Goal: Complete application form

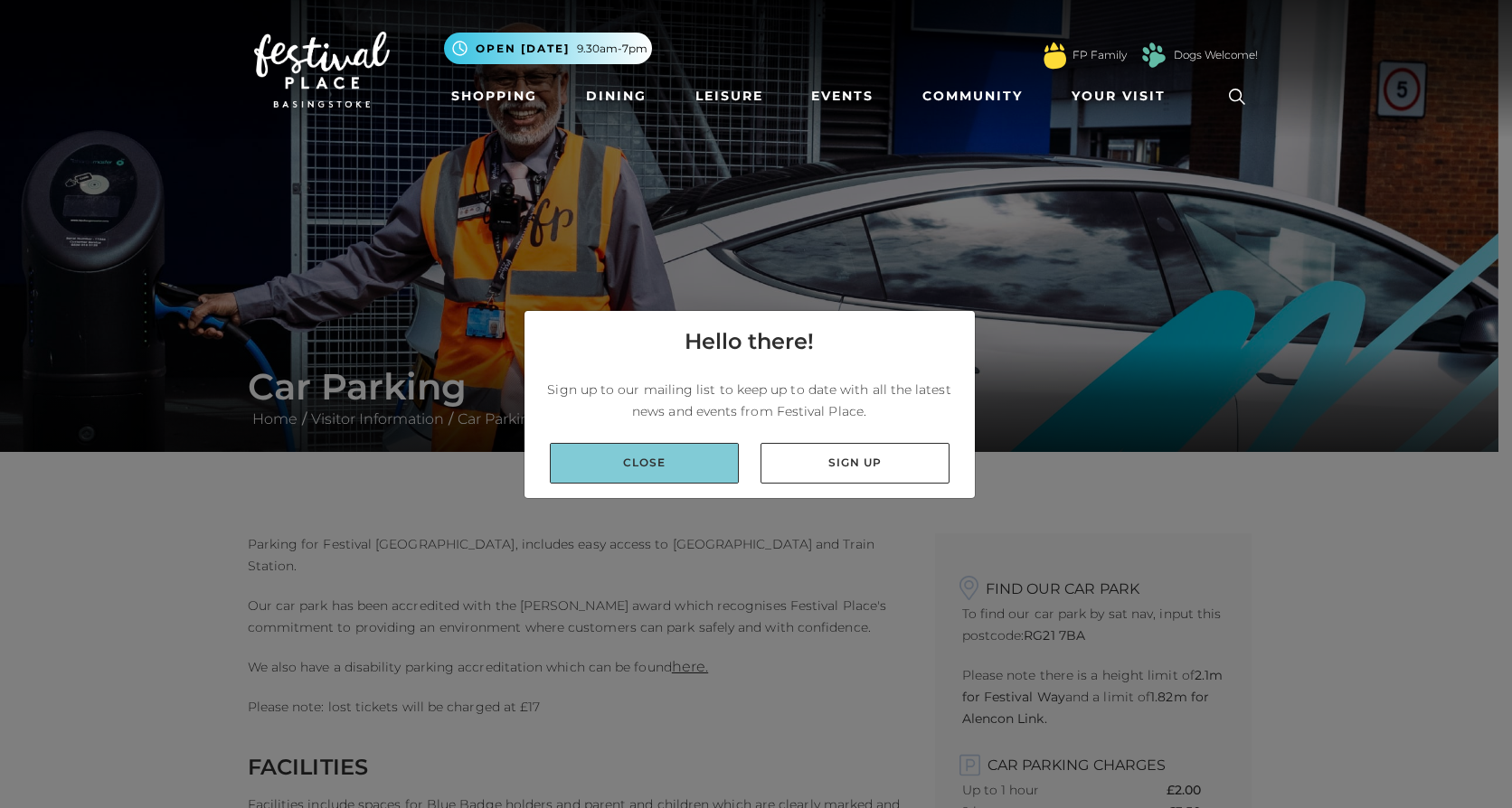
click at [704, 460] on link "Close" at bounding box center [644, 463] width 189 height 41
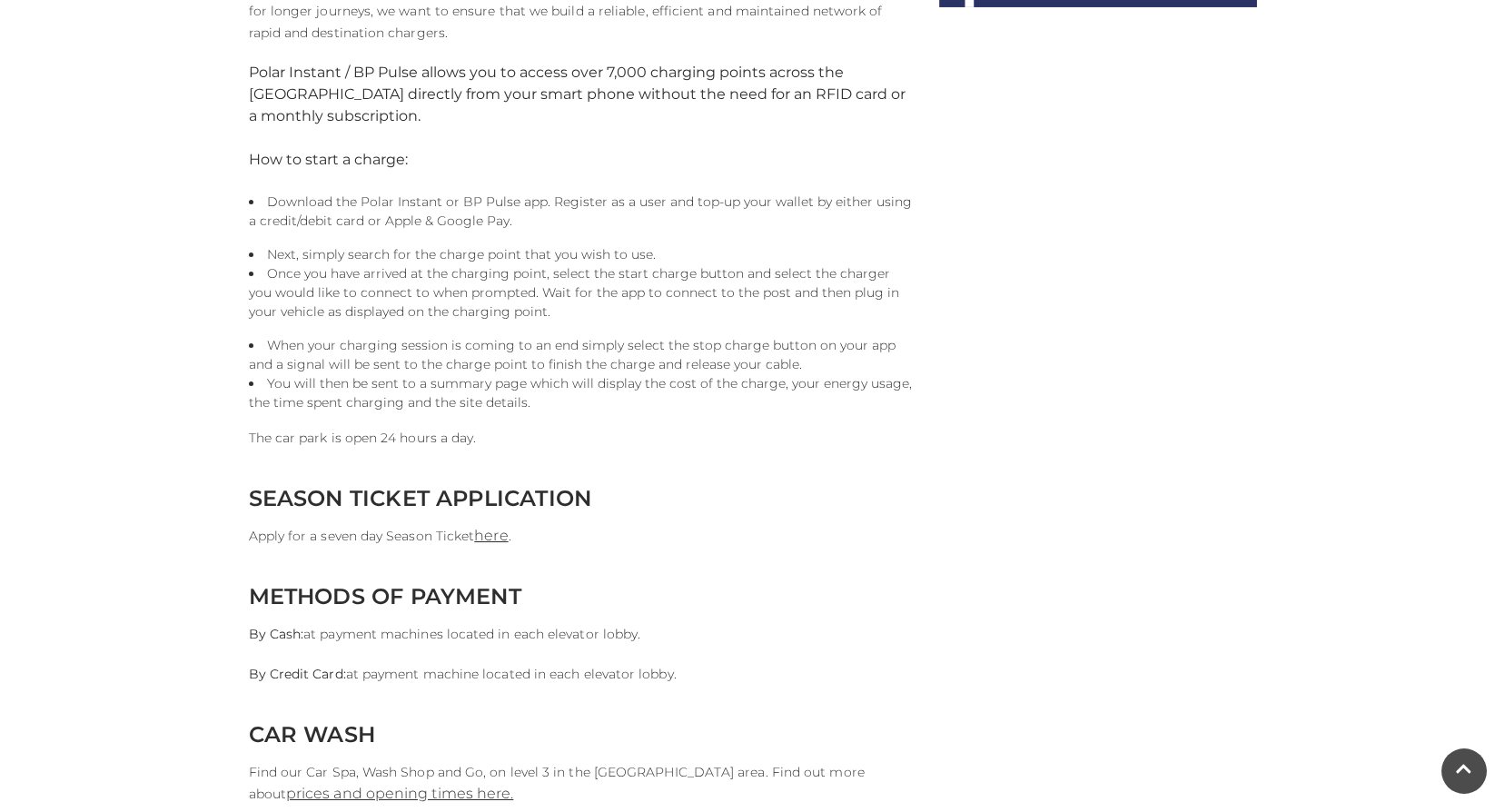
scroll to position [1454, 0]
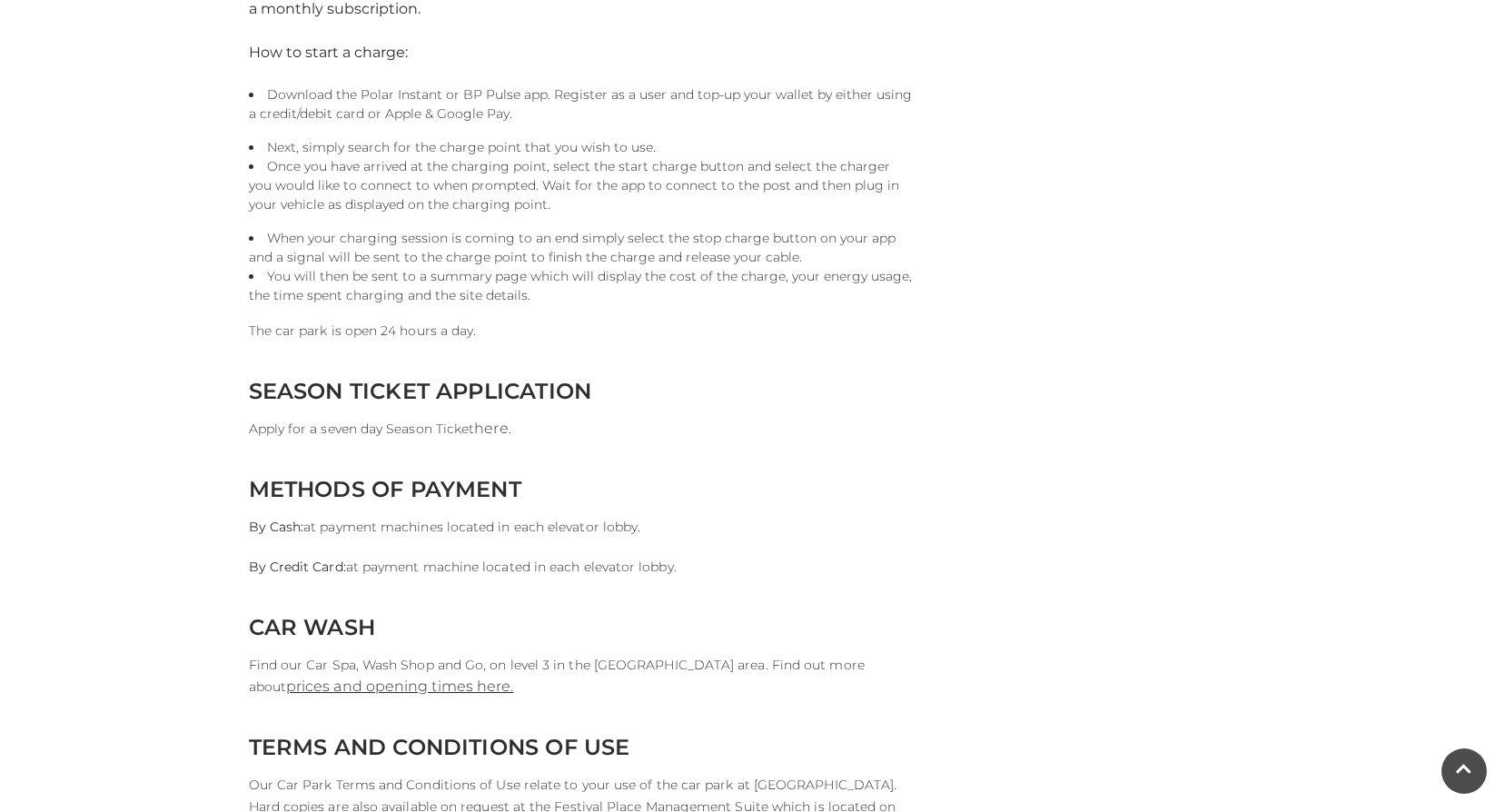
click at [496, 436] on link "here" at bounding box center [491, 428] width 34 height 17
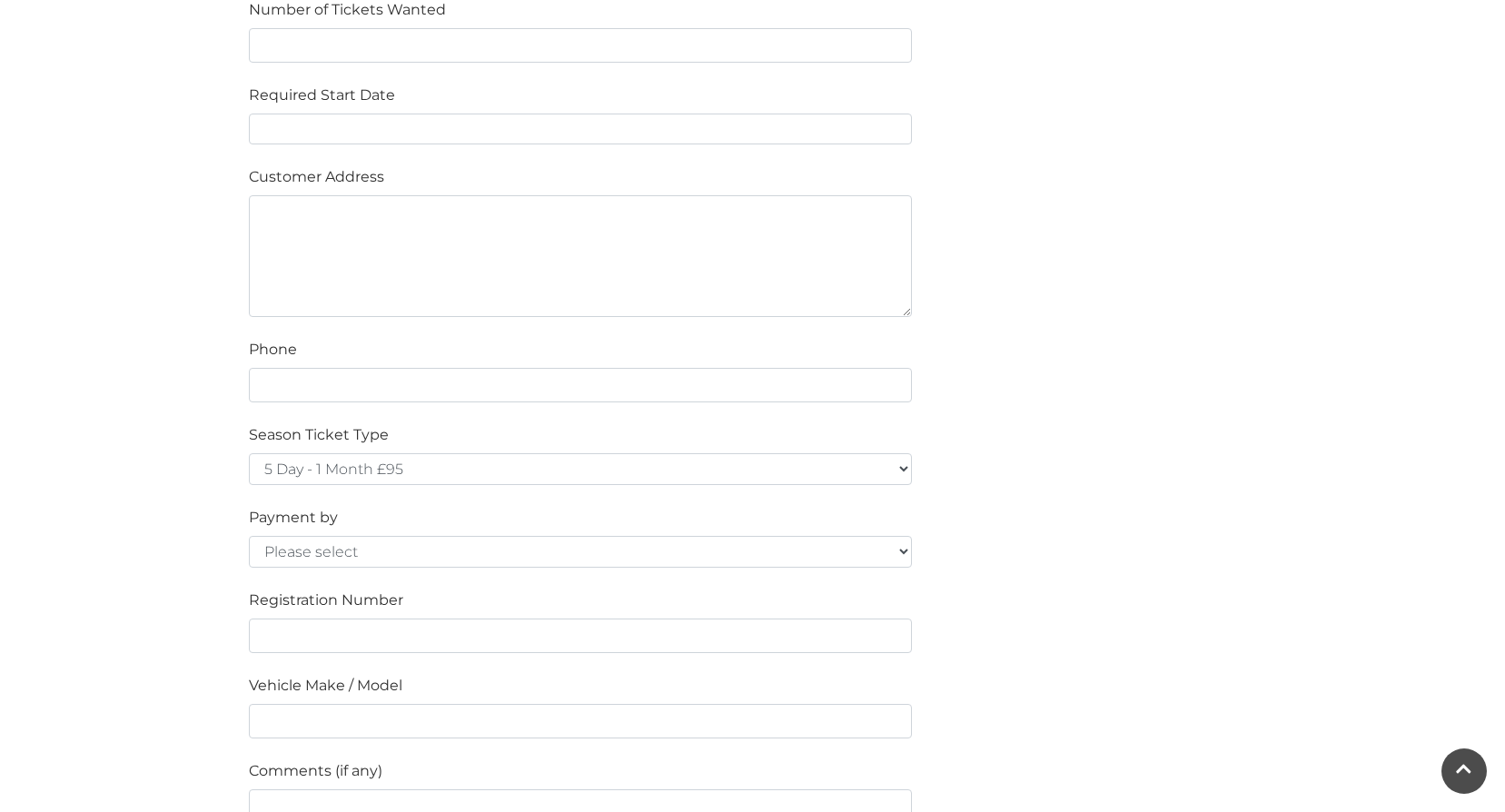
scroll to position [999, 0]
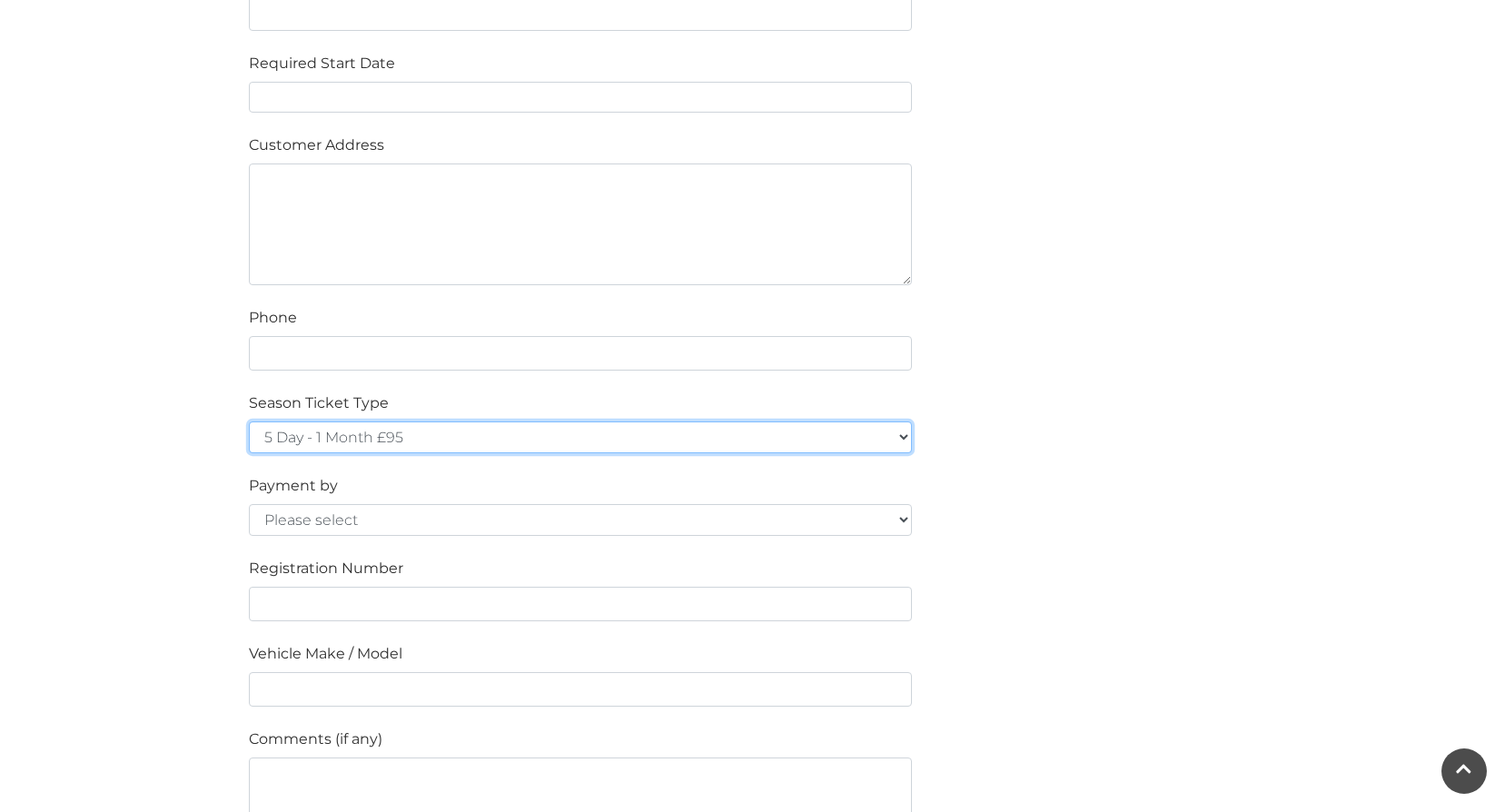
click at [397, 436] on select "5 Day - 1 Month £95 5 Day - 3 Months £270 (£90 a month standing order) 5 Day - …" at bounding box center [581, 437] width 663 height 32
select select "7 Day - 1 Year £1236 (£103 a month standing order)"
click at [249, 421] on select "5 Day - 1 Month £95 5 Day - 3 Months £270 (£90 a month standing order) 5 Day - …" at bounding box center [581, 437] width 663 height 32
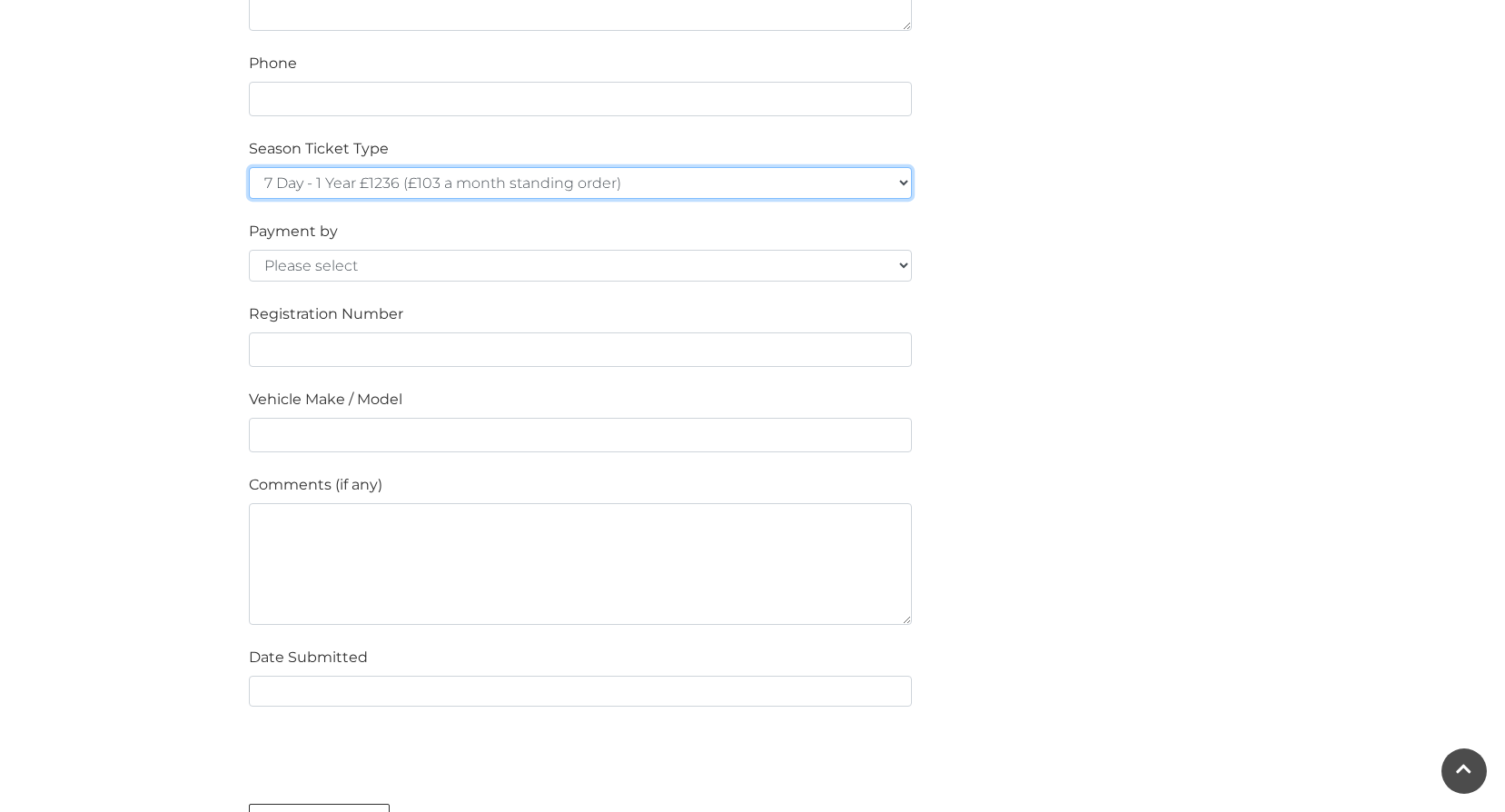
scroll to position [1090, 0]
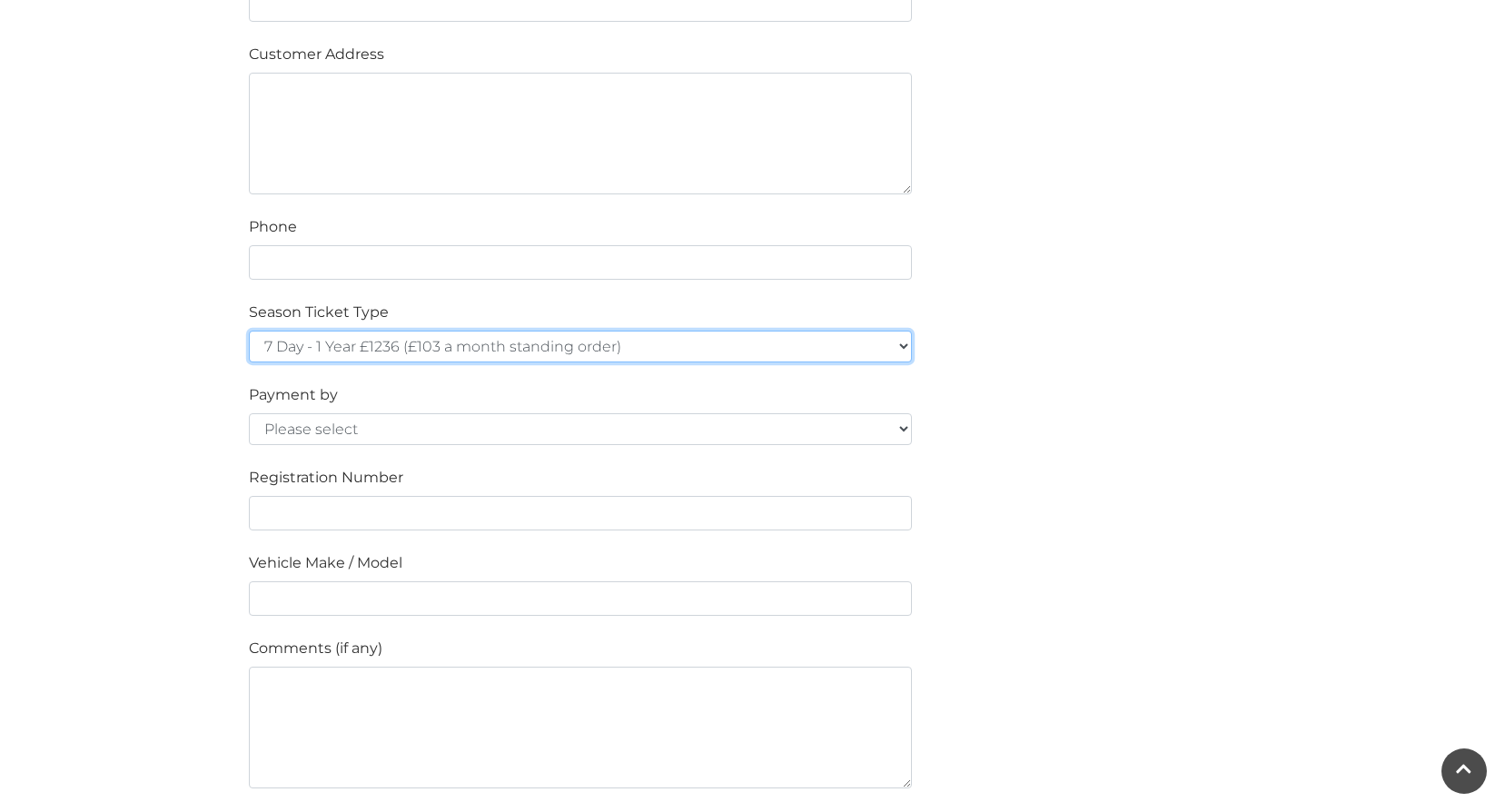
drag, startPoint x: 427, startPoint y: 347, endPoint x: 439, endPoint y: 344, distance: 12.4
click at [431, 346] on select "5 Day - 1 Month £95 5 Day - 3 Months £270 (£90 a month standing order) 5 Day - …" at bounding box center [581, 347] width 663 height 32
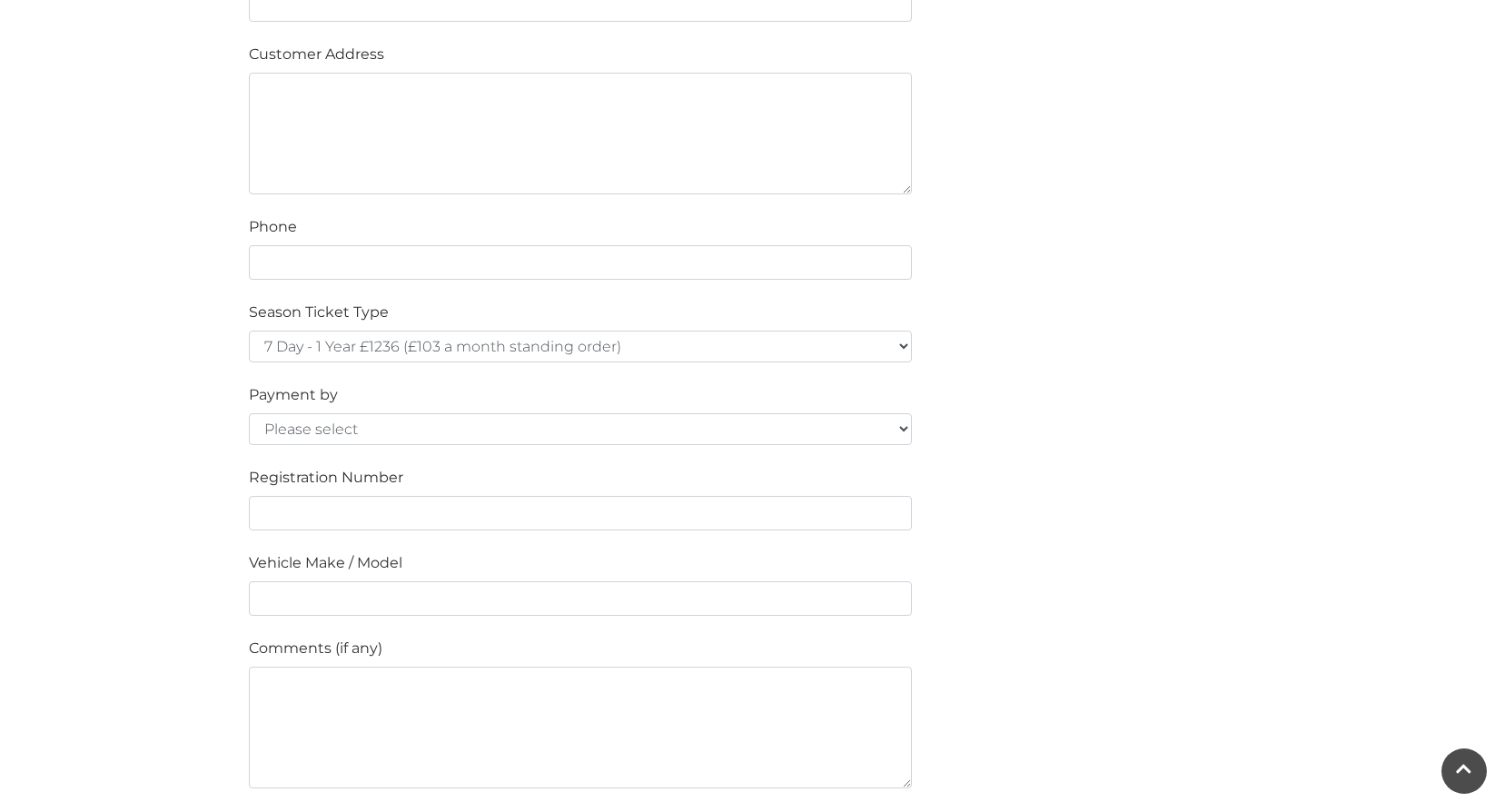
click at [160, 364] on main "Season Ticket Application at [GEOGRAPHIC_DATA], [GEOGRAPHIC_DATA] Home / Visito…" at bounding box center [752, 0] width 1505 height 2180
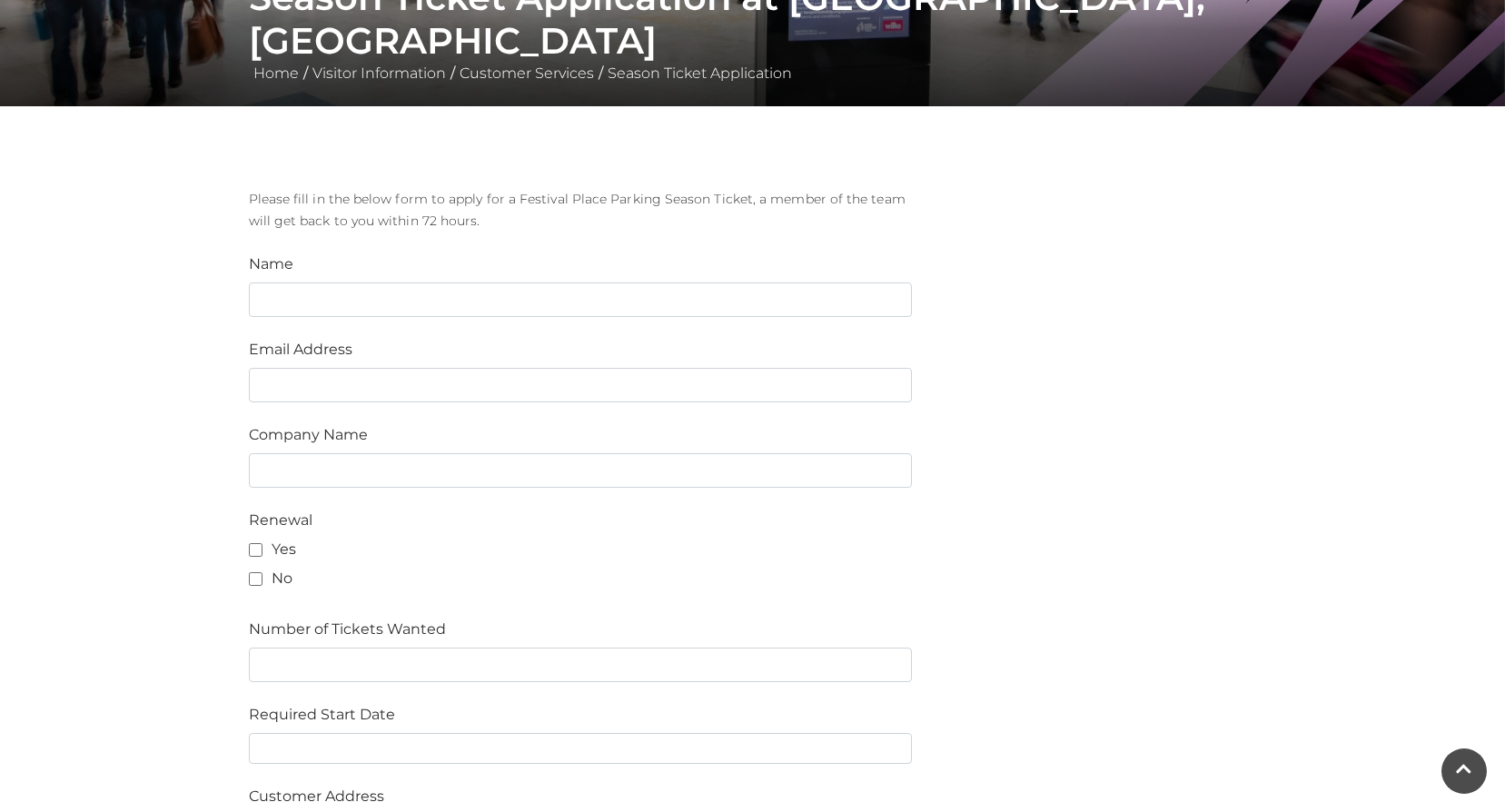
scroll to position [273, 0]
